Goal: Communication & Community: Answer question/provide support

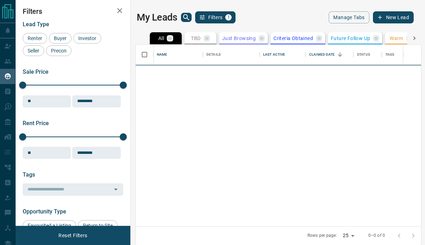
scroll to position [181, 286]
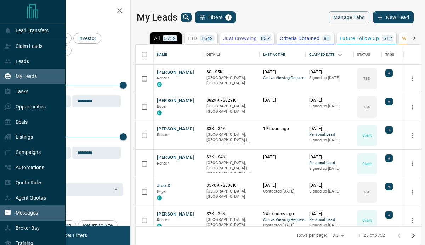
click at [12, 219] on div "Messages" at bounding box center [21, 213] width 34 height 12
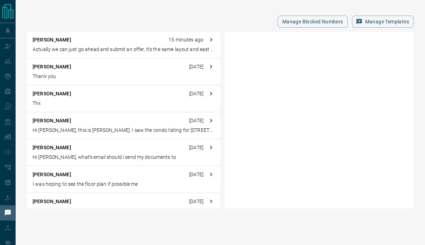
drag, startPoint x: 63, startPoint y: 49, endPoint x: 72, endPoint y: 50, distance: 8.9
click at [63, 49] on p "Actually we can just go ahead and submit an offer, it's the same layout and eas…" at bounding box center [124, 49] width 182 height 7
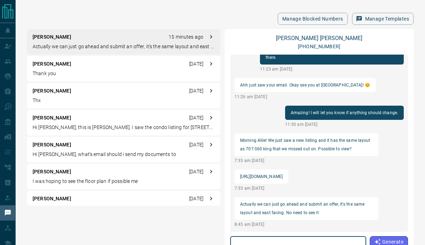
scroll to position [51, 0]
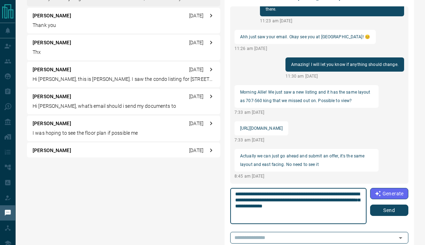
type textarea "**********"
click at [374, 209] on button "Send" at bounding box center [389, 209] width 38 height 11
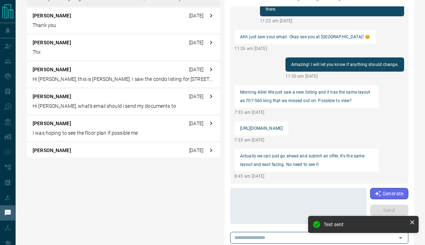
scroll to position [1046, 0]
